Goal: Transaction & Acquisition: Purchase product/service

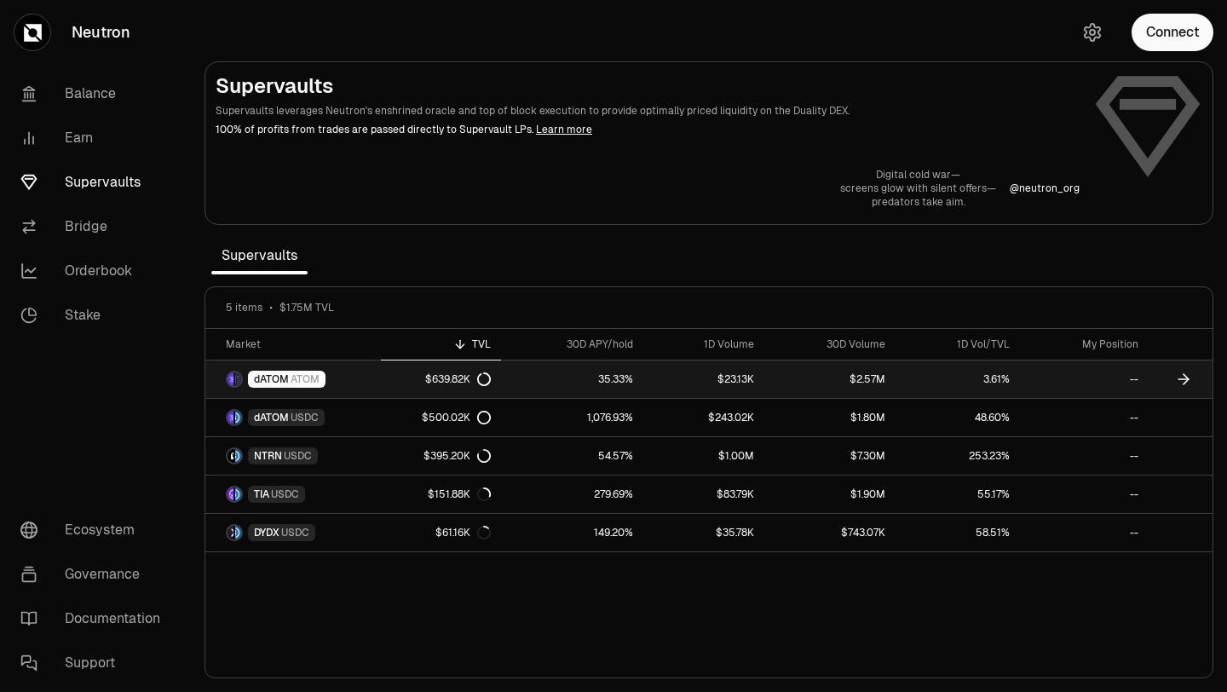
click at [1192, 384] on icon at bounding box center [1183, 379] width 17 height 17
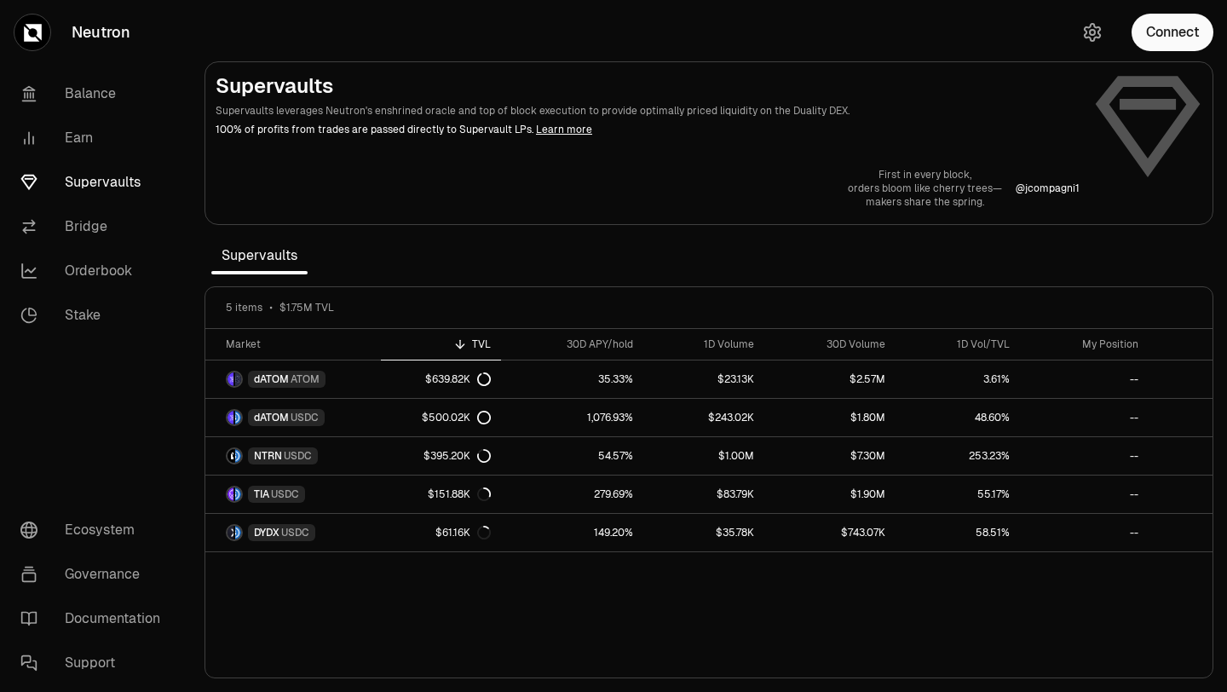
click at [106, 43] on link "Neutron" at bounding box center [95, 32] width 191 height 65
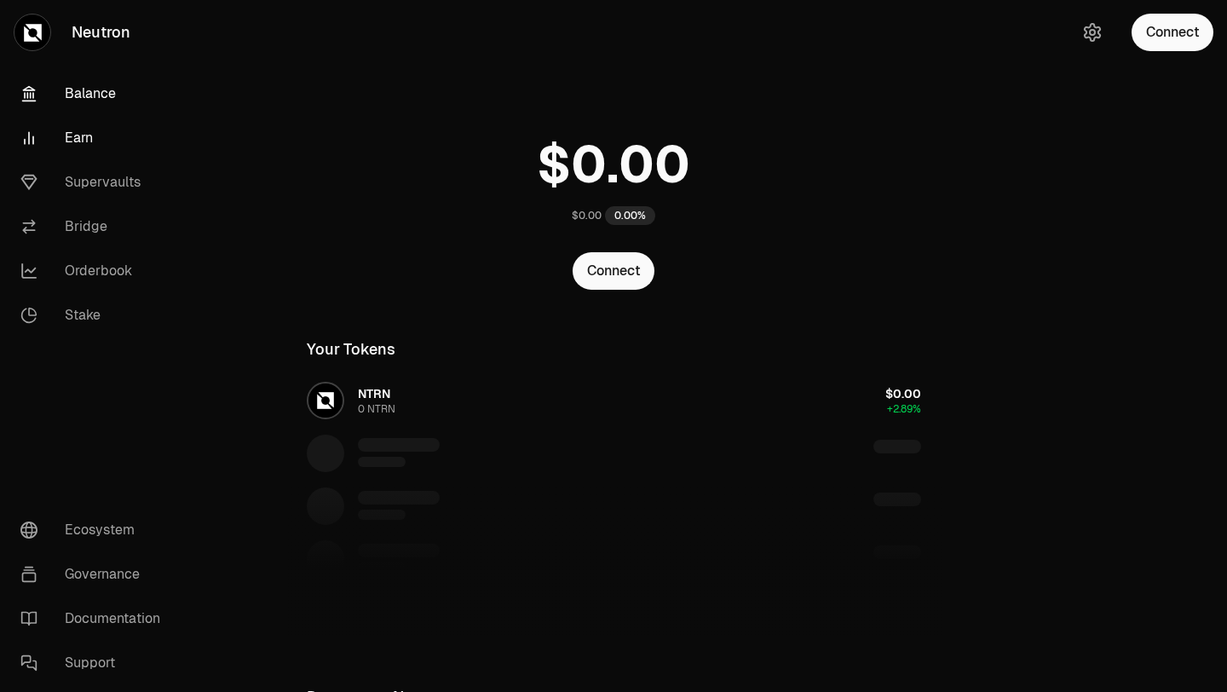
click at [109, 150] on link "Earn" at bounding box center [95, 138] width 177 height 44
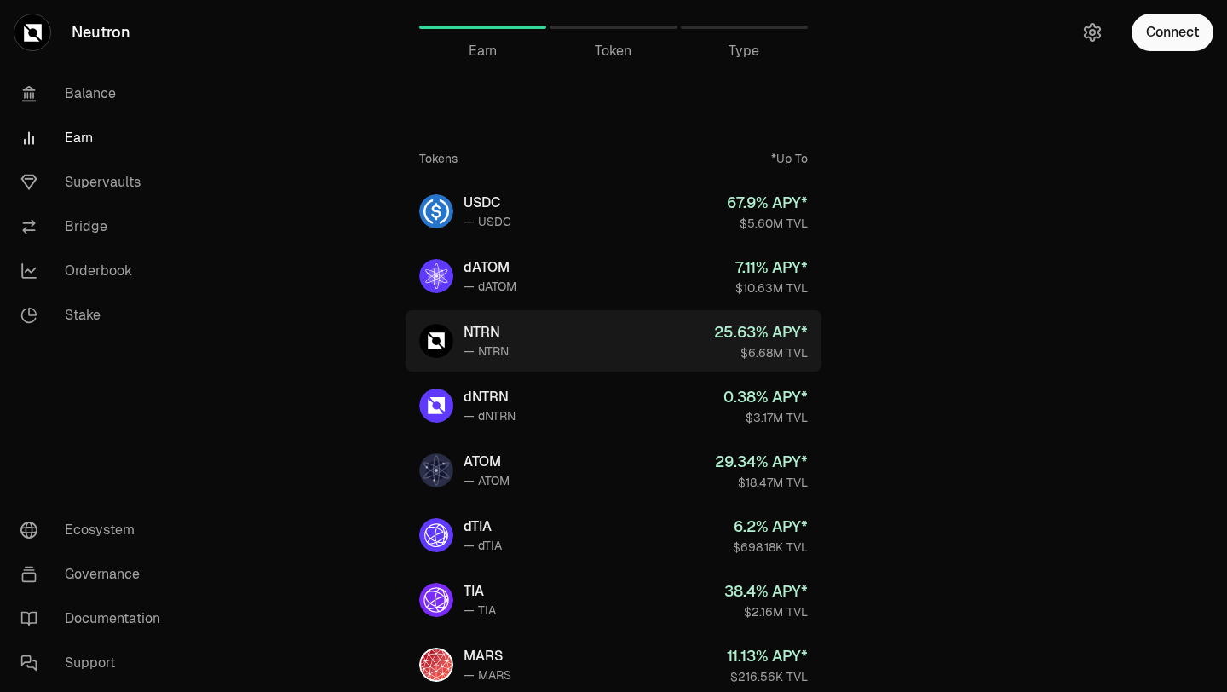
click at [767, 356] on div "$6.68M TVL" at bounding box center [761, 352] width 94 height 17
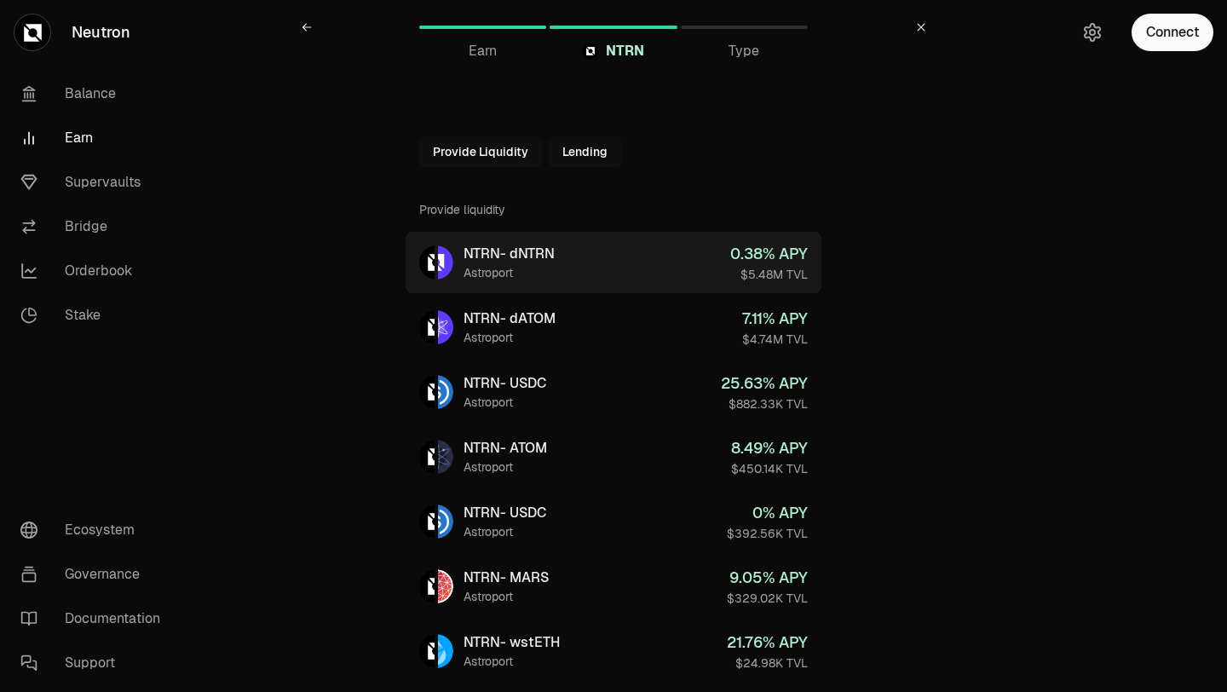
click at [591, 283] on link "NTRN - dNTRN Astroport 0.38 % APY $5.48M TVL" at bounding box center [614, 262] width 416 height 61
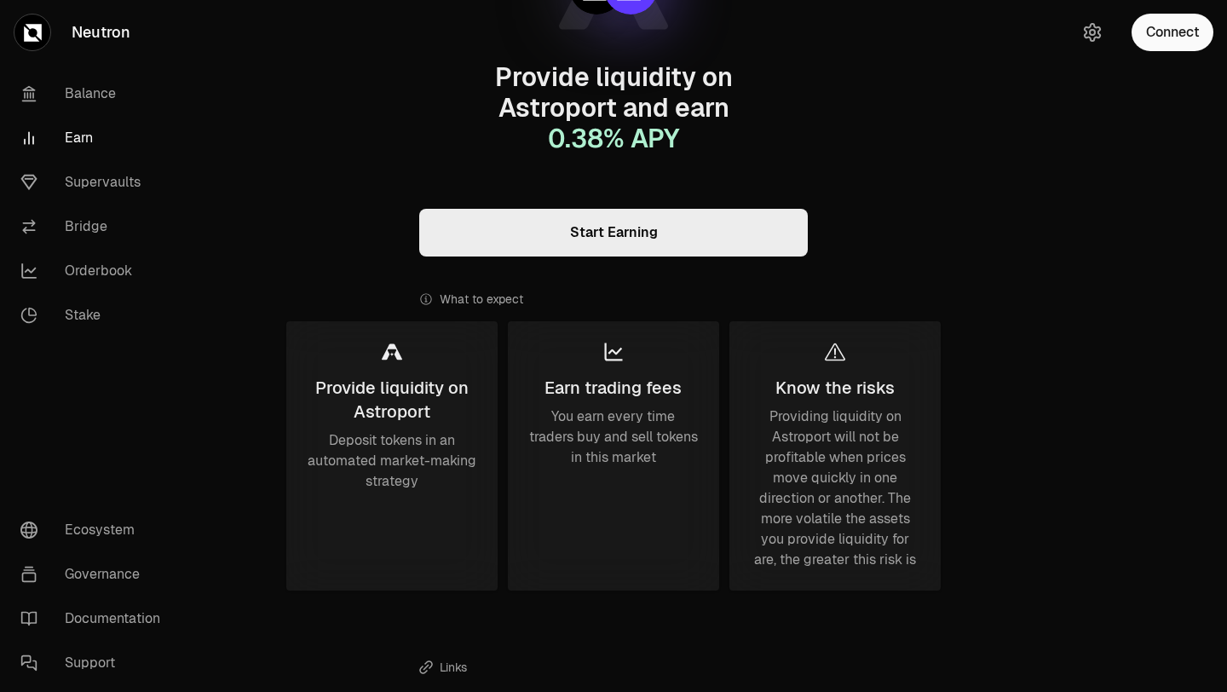
scroll to position [219, 0]
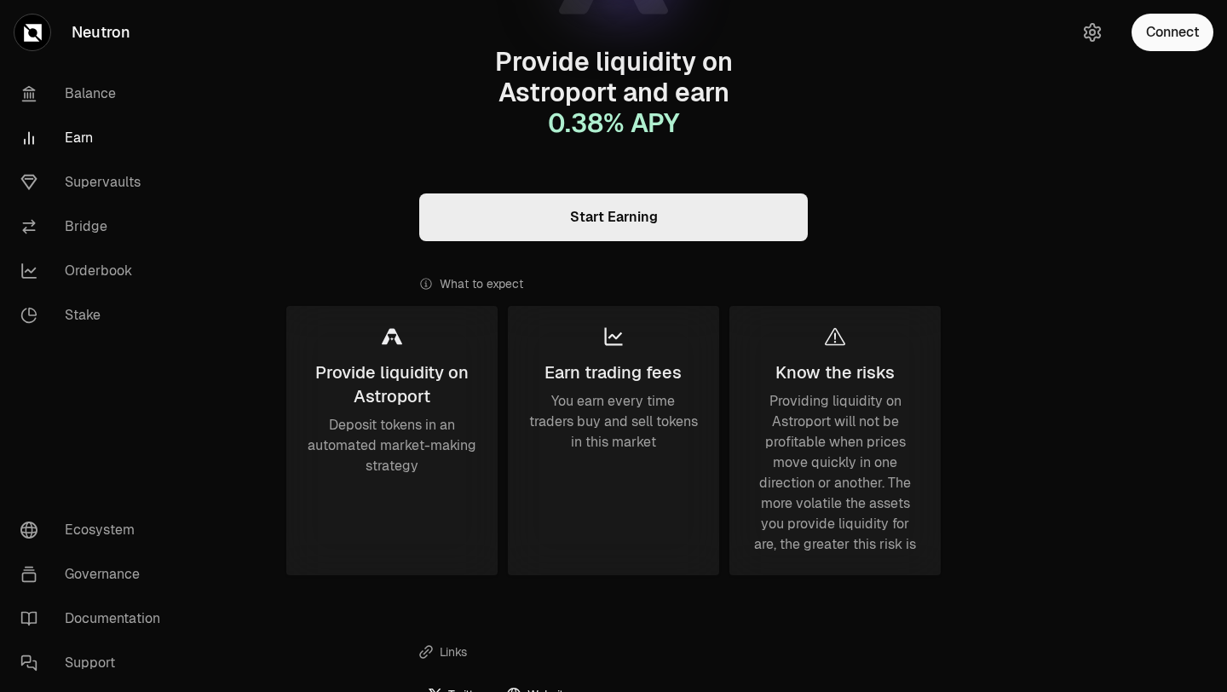
click at [381, 376] on div "Provide liquidity on Astroport" at bounding box center [392, 385] width 170 height 48
click at [541, 390] on div "Earn trading fees You earn every time traders buy and sell tokens in this market" at bounding box center [613, 440] width 211 height 269
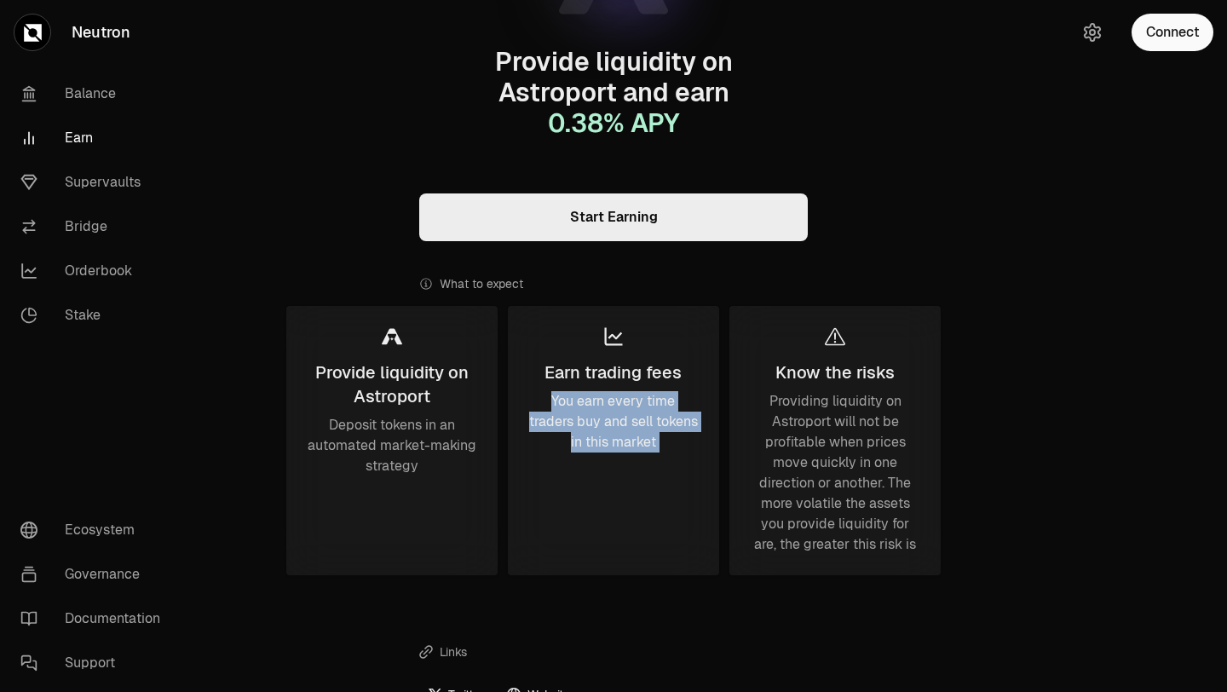
click at [541, 390] on div "Earn trading fees You earn every time traders buy and sell tokens in this market" at bounding box center [613, 440] width 211 height 269
click at [562, 369] on div "Earn trading fees" at bounding box center [613, 373] width 137 height 24
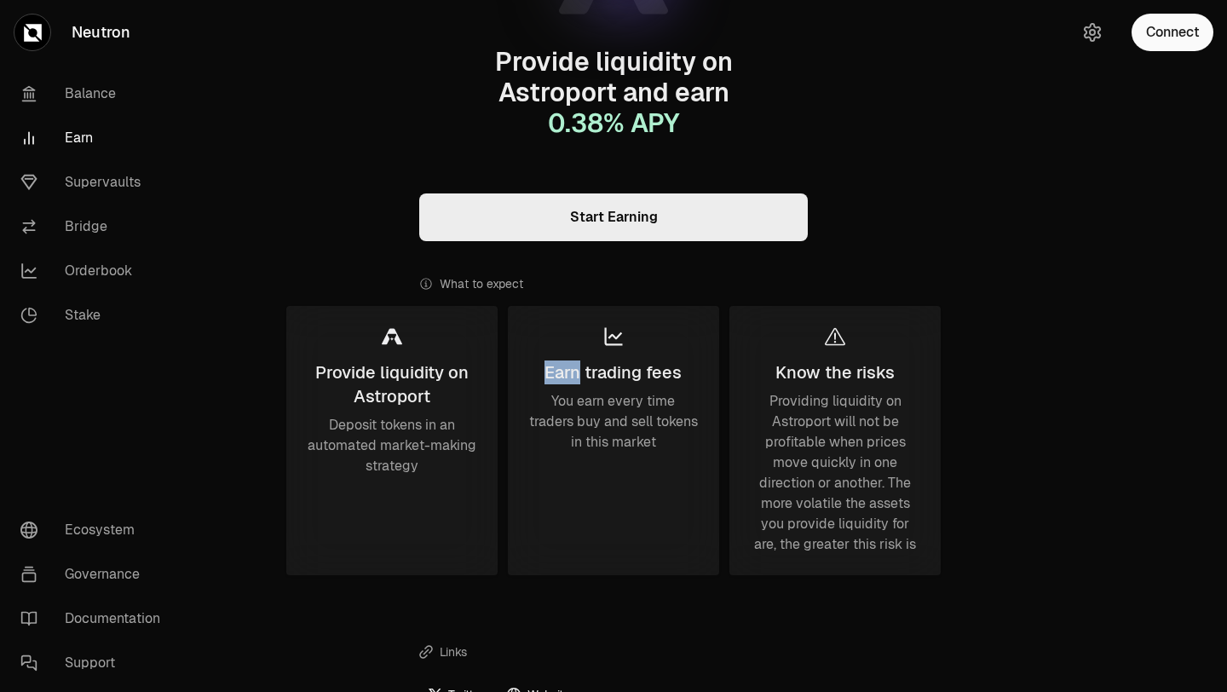
click at [562, 369] on div "Earn trading fees" at bounding box center [613, 373] width 137 height 24
click at [796, 386] on div "Know the risks Providing liquidity on Astroport will not be profitable when pri…" at bounding box center [835, 440] width 211 height 269
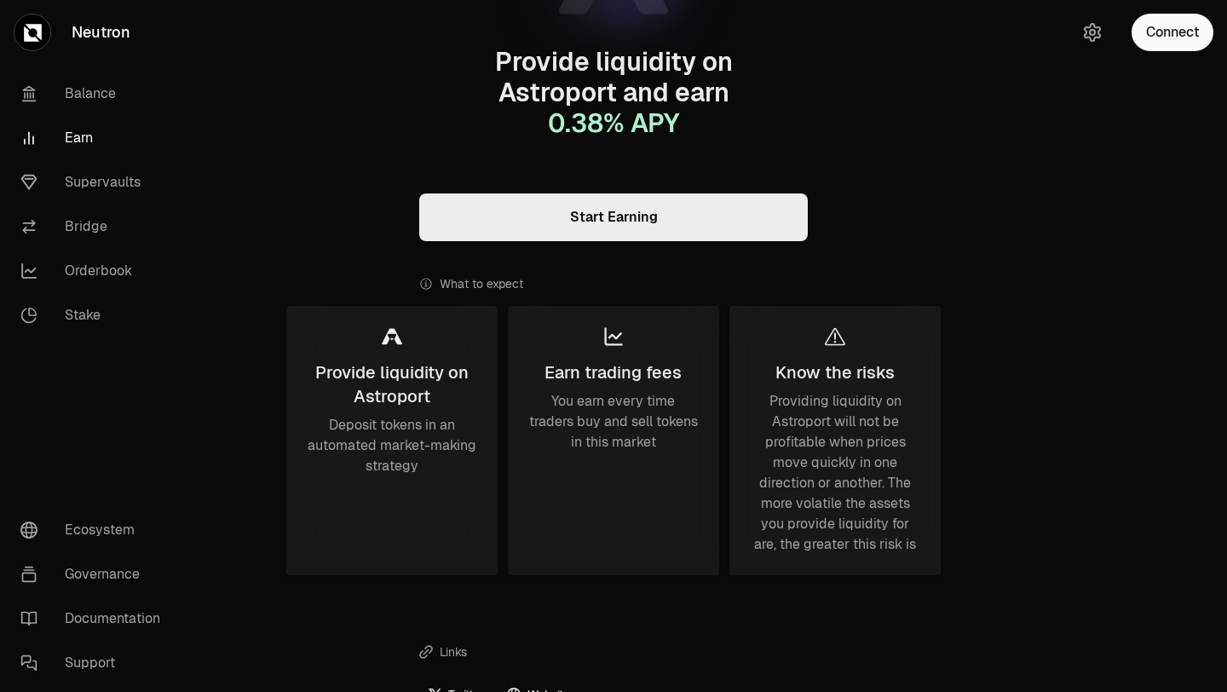
click at [798, 406] on div "Providing liquidity on Astroport will not be profitable when prices move quickl…" at bounding box center [835, 473] width 170 height 164
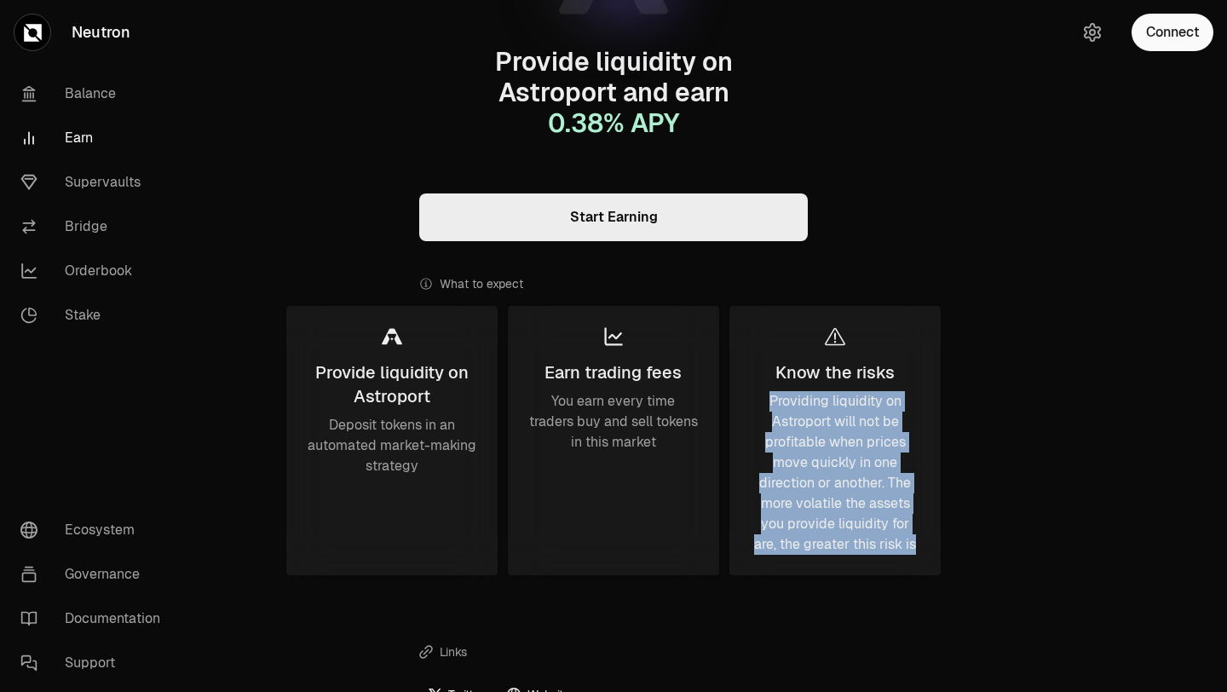
click at [798, 406] on div "Providing liquidity on Astroport will not be profitable when prices move quickl…" at bounding box center [835, 473] width 170 height 164
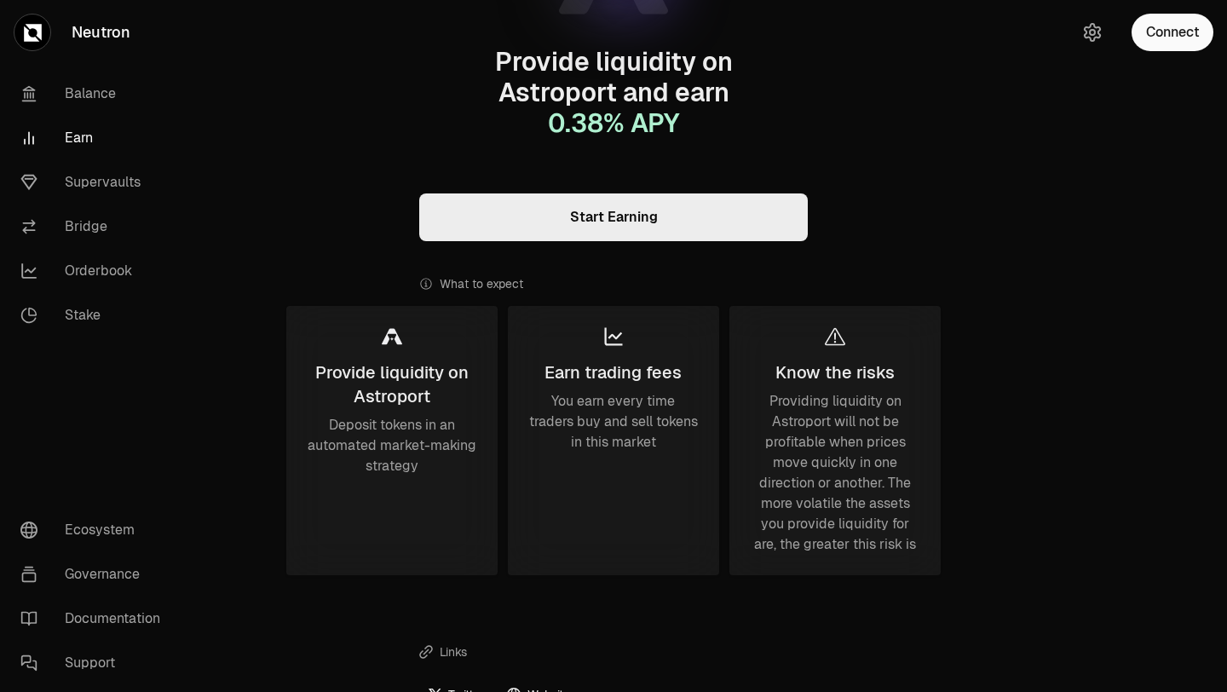
click at [594, 301] on div "What to expect" at bounding box center [613, 284] width 389 height 44
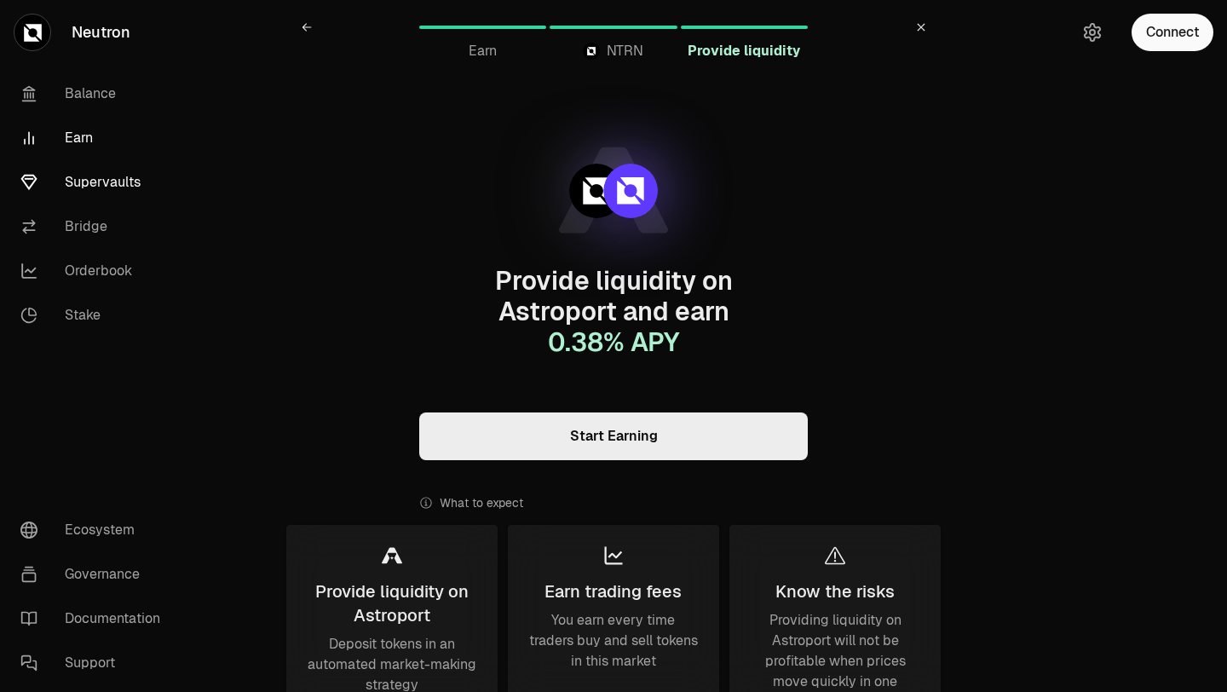
click at [90, 179] on link "Supervaults" at bounding box center [95, 182] width 177 height 44
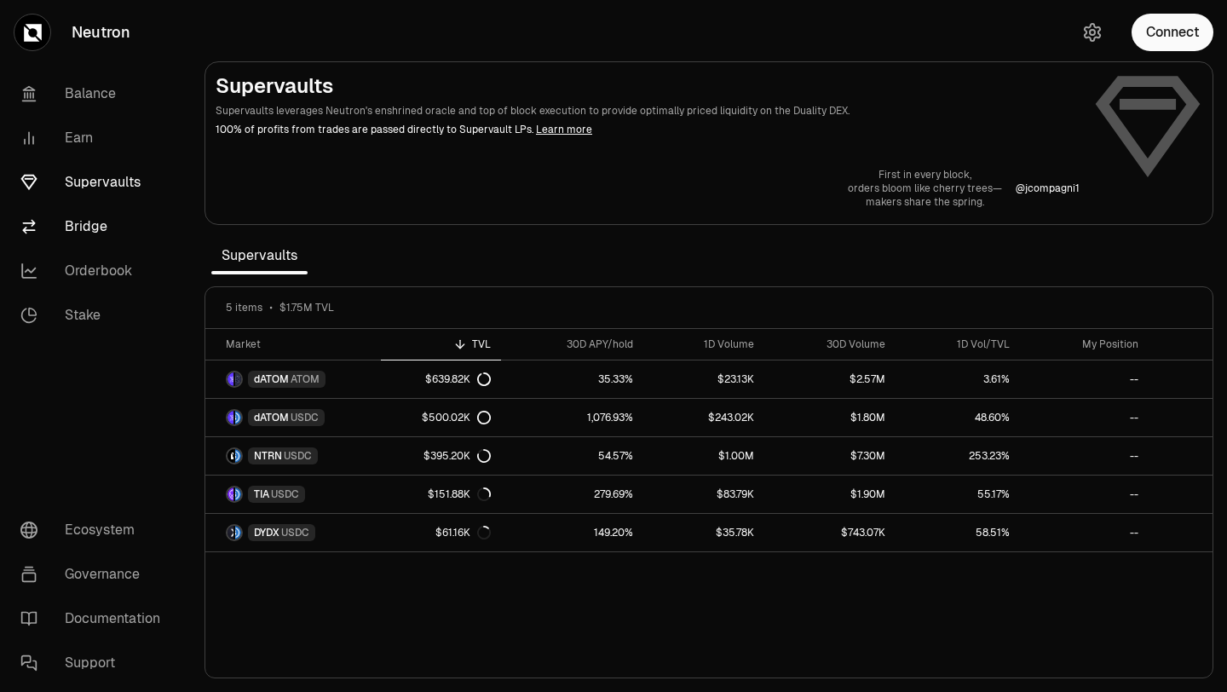
click at [94, 221] on link "Bridge" at bounding box center [95, 227] width 177 height 44
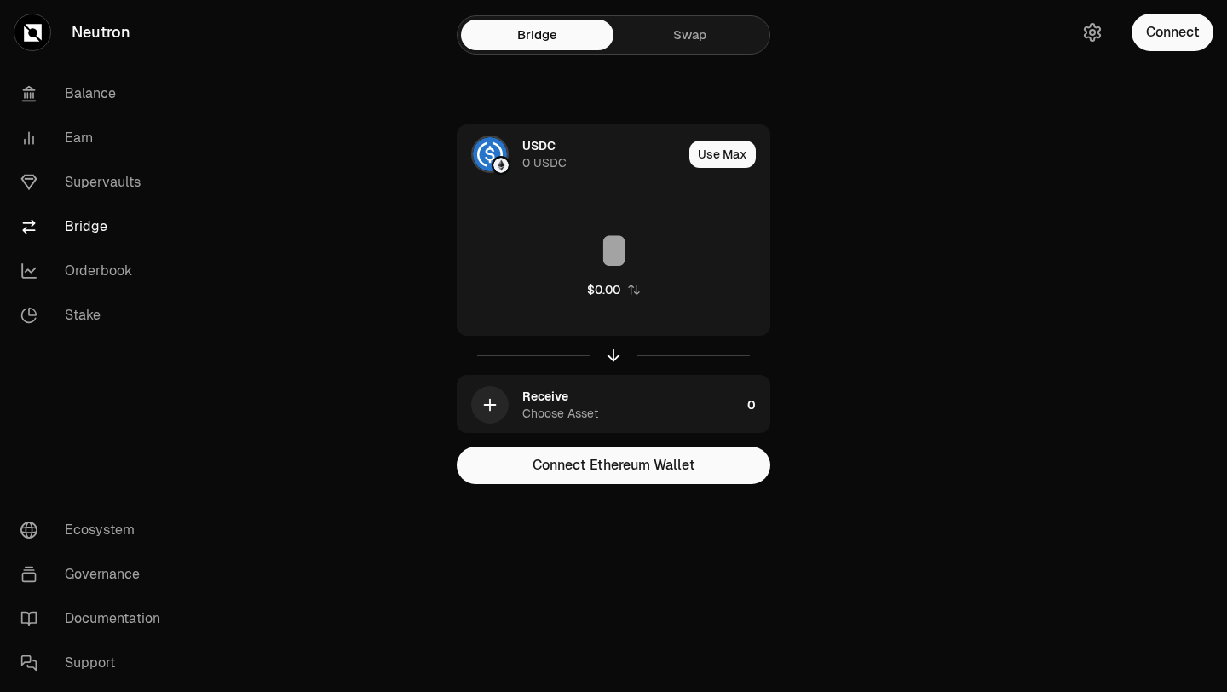
click at [652, 46] on link "Swap" at bounding box center [690, 35] width 153 height 31
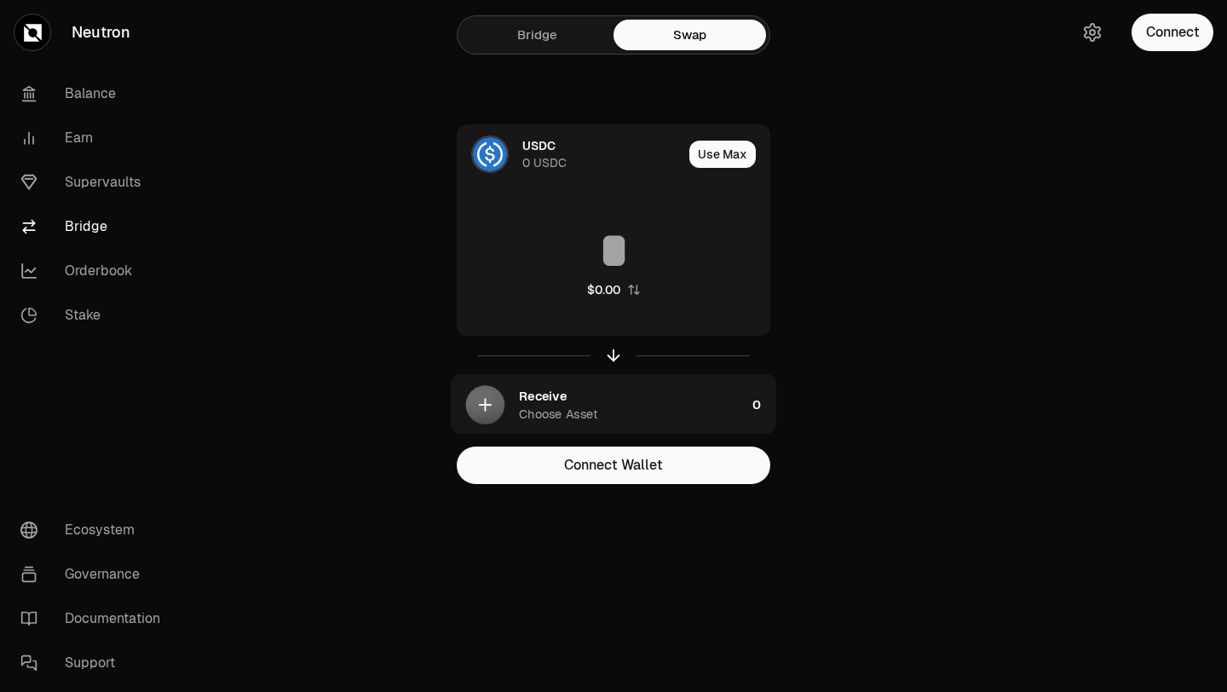
click at [540, 46] on link "Bridge" at bounding box center [537, 35] width 153 height 31
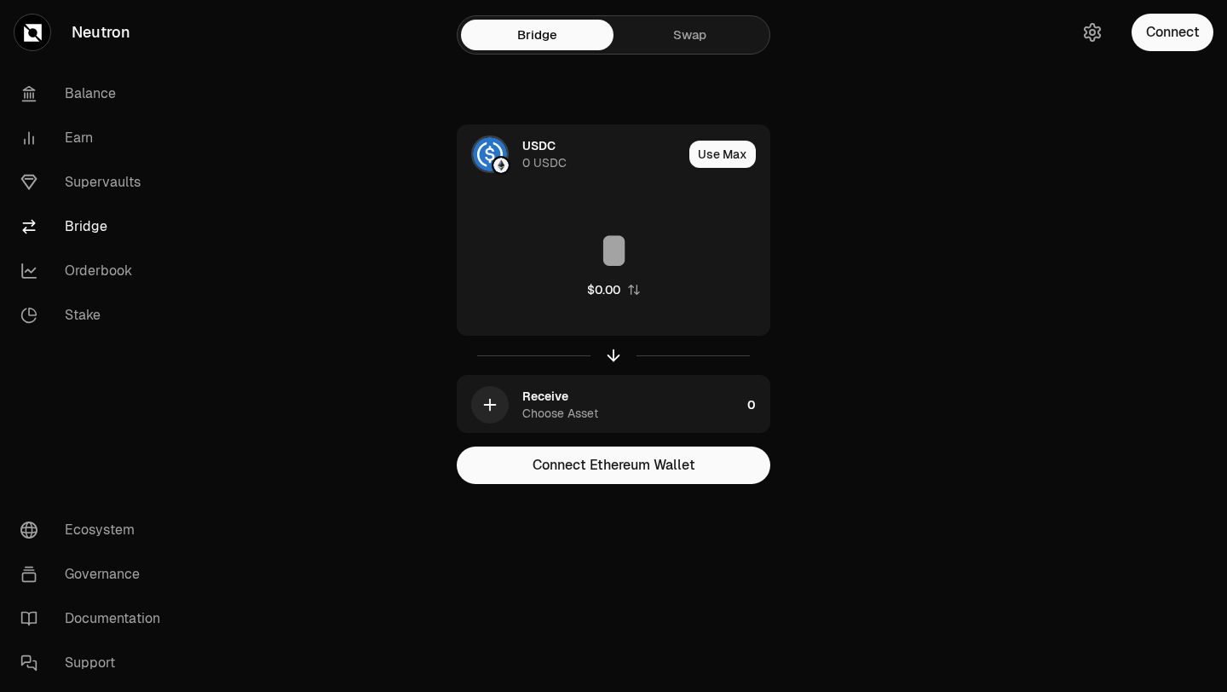
click at [941, 138] on main "Bridge Swap USDC 0 USDC Use Max $0.00 Receive Choose Asset 0 Connect Ethereum W…" at bounding box center [709, 276] width 1036 height 552
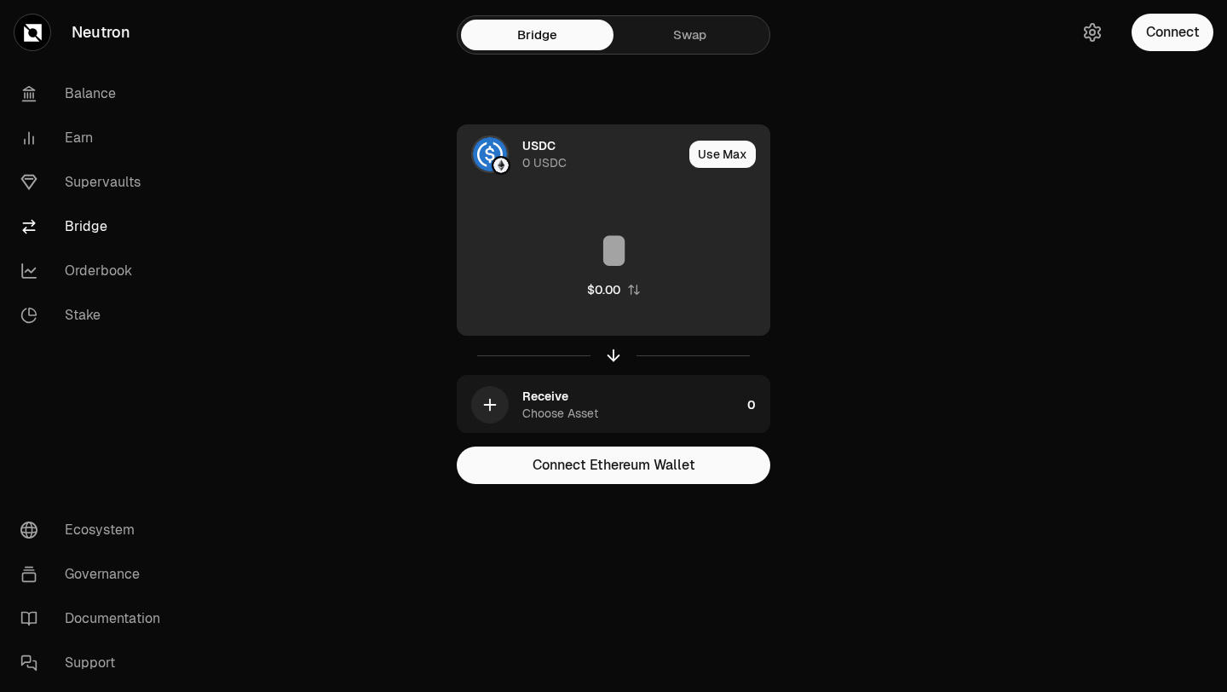
click at [642, 199] on div "$0.00" at bounding box center [614, 262] width 312 height 150
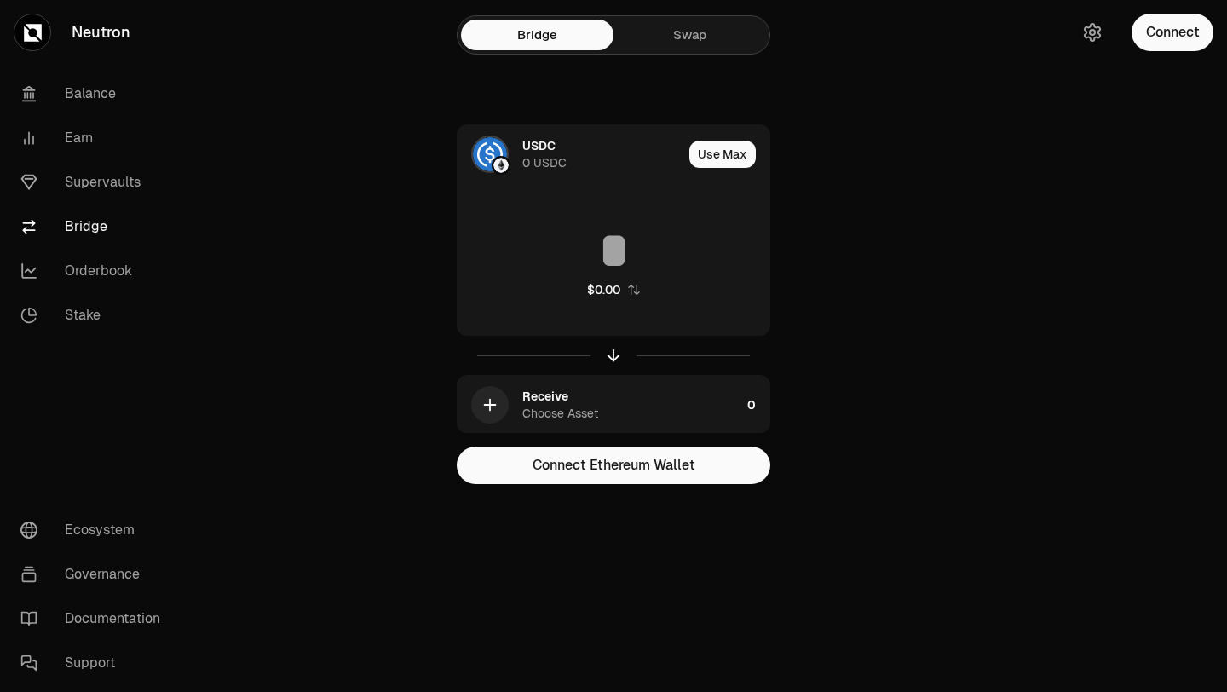
click at [83, 19] on link "Neutron" at bounding box center [95, 32] width 191 height 65
